Goal: Obtain resource: Obtain resource

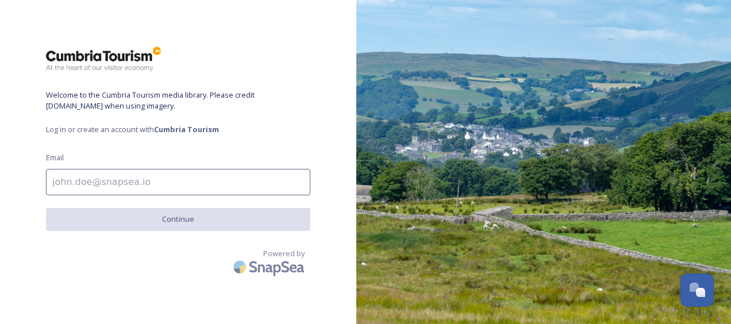
click at [133, 183] on input at bounding box center [178, 182] width 264 height 26
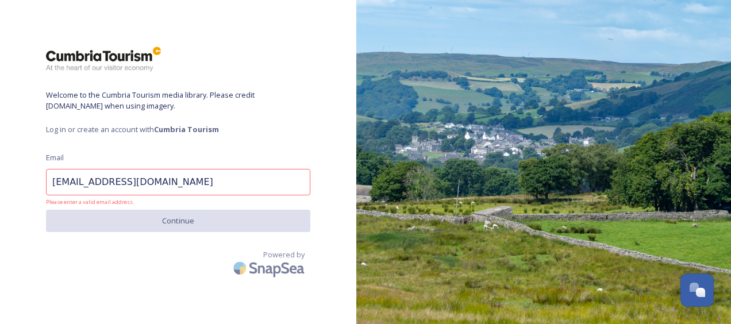
type input "[EMAIL_ADDRESS][DOMAIN_NAME]"
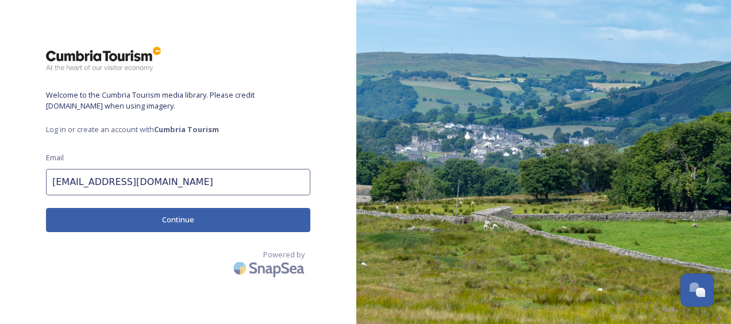
click at [176, 221] on button "Continue" at bounding box center [178, 220] width 264 height 24
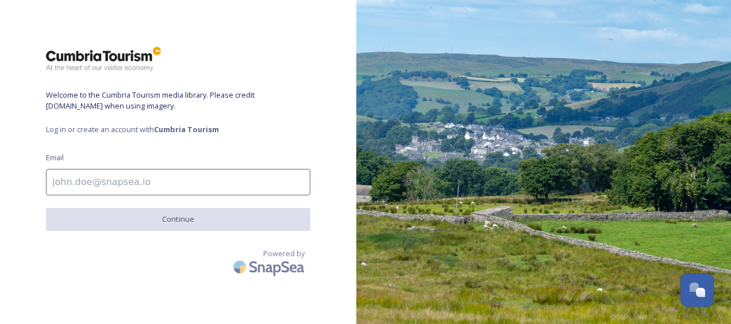
click at [150, 180] on input at bounding box center [178, 182] width 264 height 26
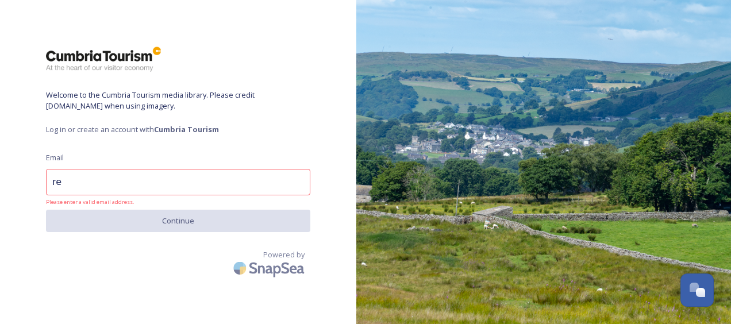
type input "r"
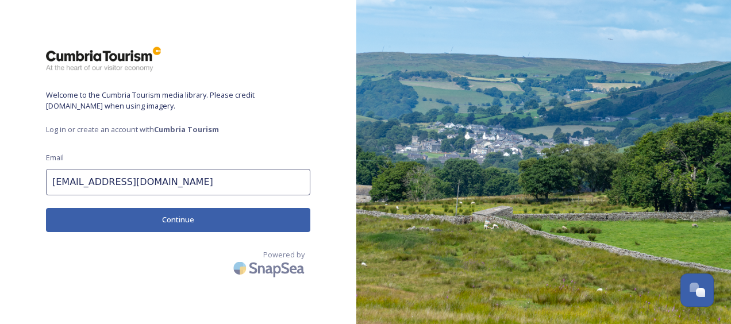
type input "[EMAIL_ADDRESS][DOMAIN_NAME]"
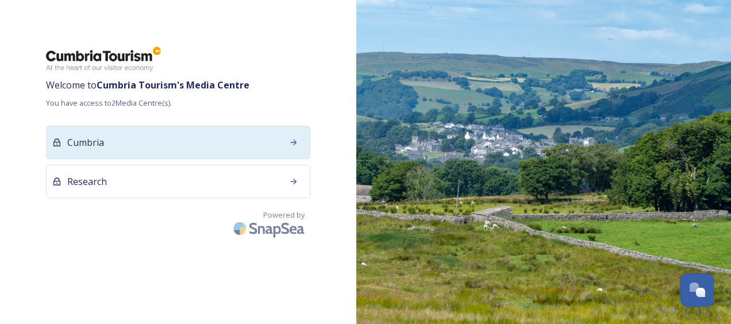
click at [170, 151] on div "Cumbria" at bounding box center [178, 142] width 264 height 33
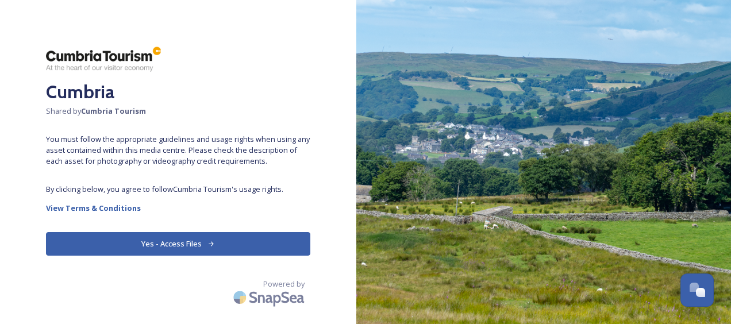
click at [179, 241] on button "Yes - Access Files" at bounding box center [178, 244] width 264 height 24
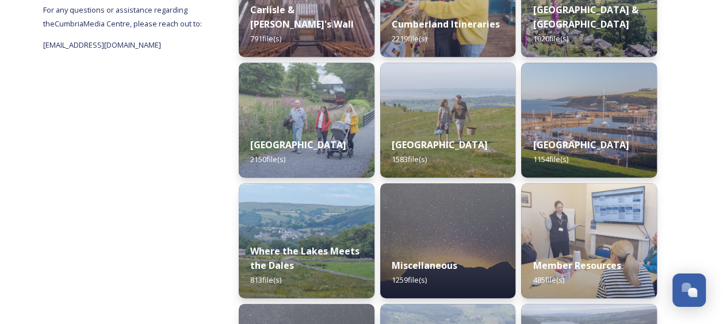
scroll to position [240, 0]
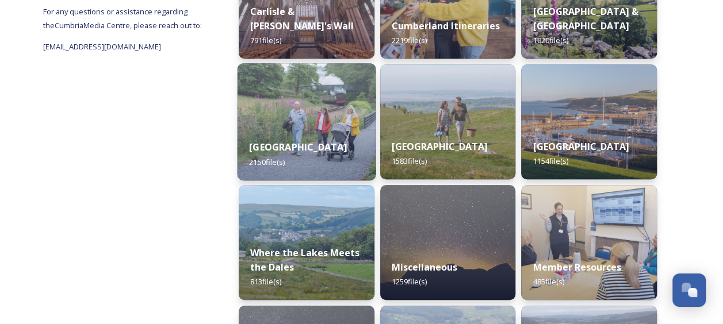
click at [303, 143] on strong "[GEOGRAPHIC_DATA]" at bounding box center [298, 147] width 98 height 13
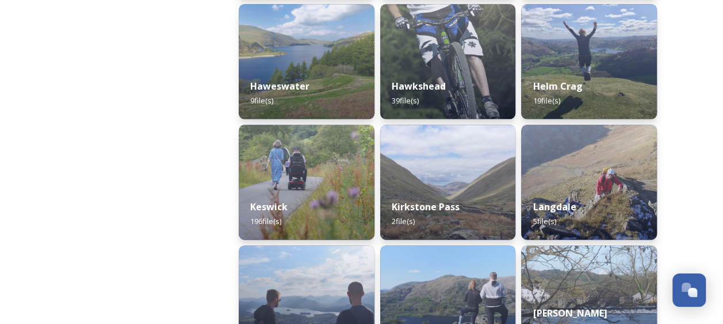
scroll to position [675, 0]
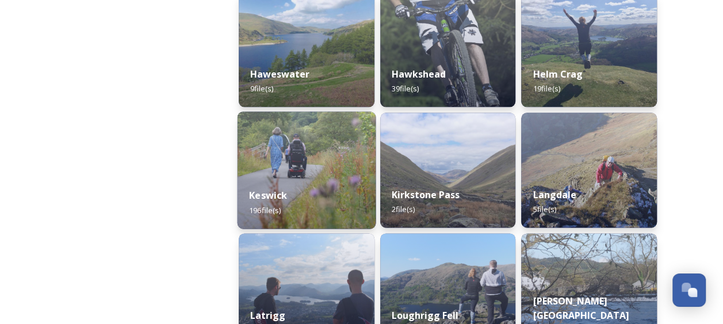
click at [313, 184] on div "Keswick 196 file(s)" at bounding box center [306, 202] width 138 height 52
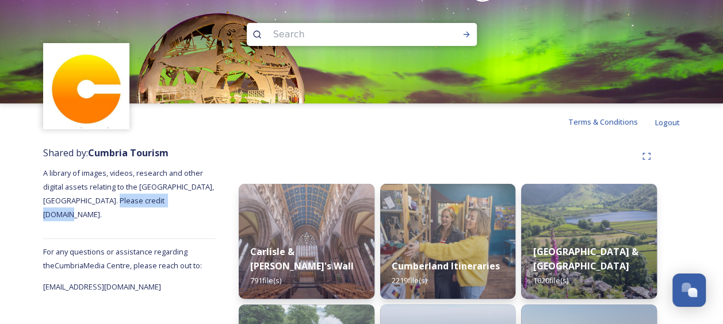
drag, startPoint x: 189, startPoint y: 202, endPoint x: 122, endPoint y: 205, distance: 66.7
click at [122, 205] on span "A library of images, videos, research and other digital assets relating to the …" at bounding box center [129, 194] width 172 height 52
copy span "[DOMAIN_NAME]"
